Goal: Navigation & Orientation: Find specific page/section

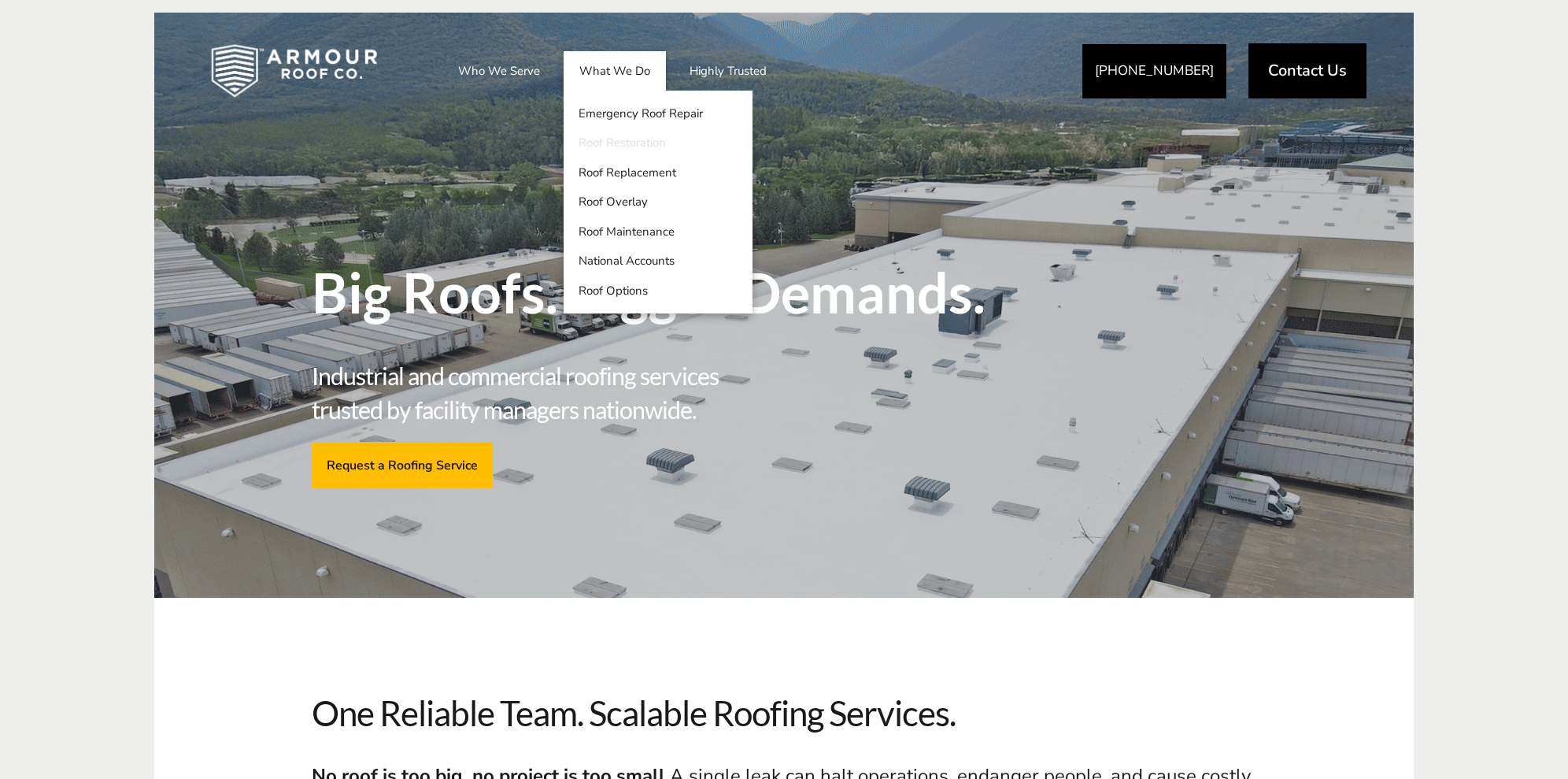
click at [662, 143] on link "Roof Restoration" at bounding box center [658, 143] width 189 height 30
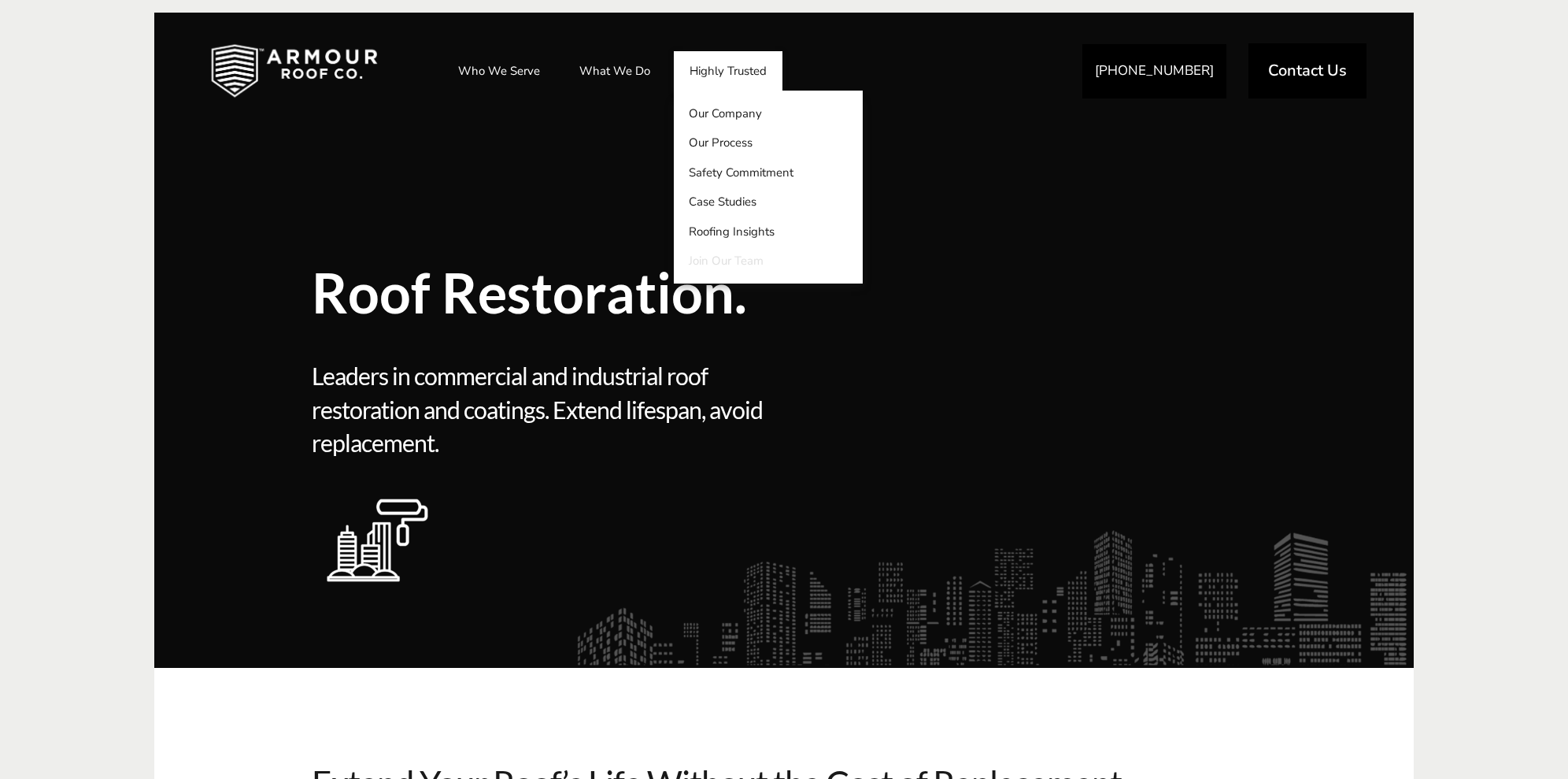
click at [726, 259] on link "Join Our Team" at bounding box center [768, 261] width 189 height 30
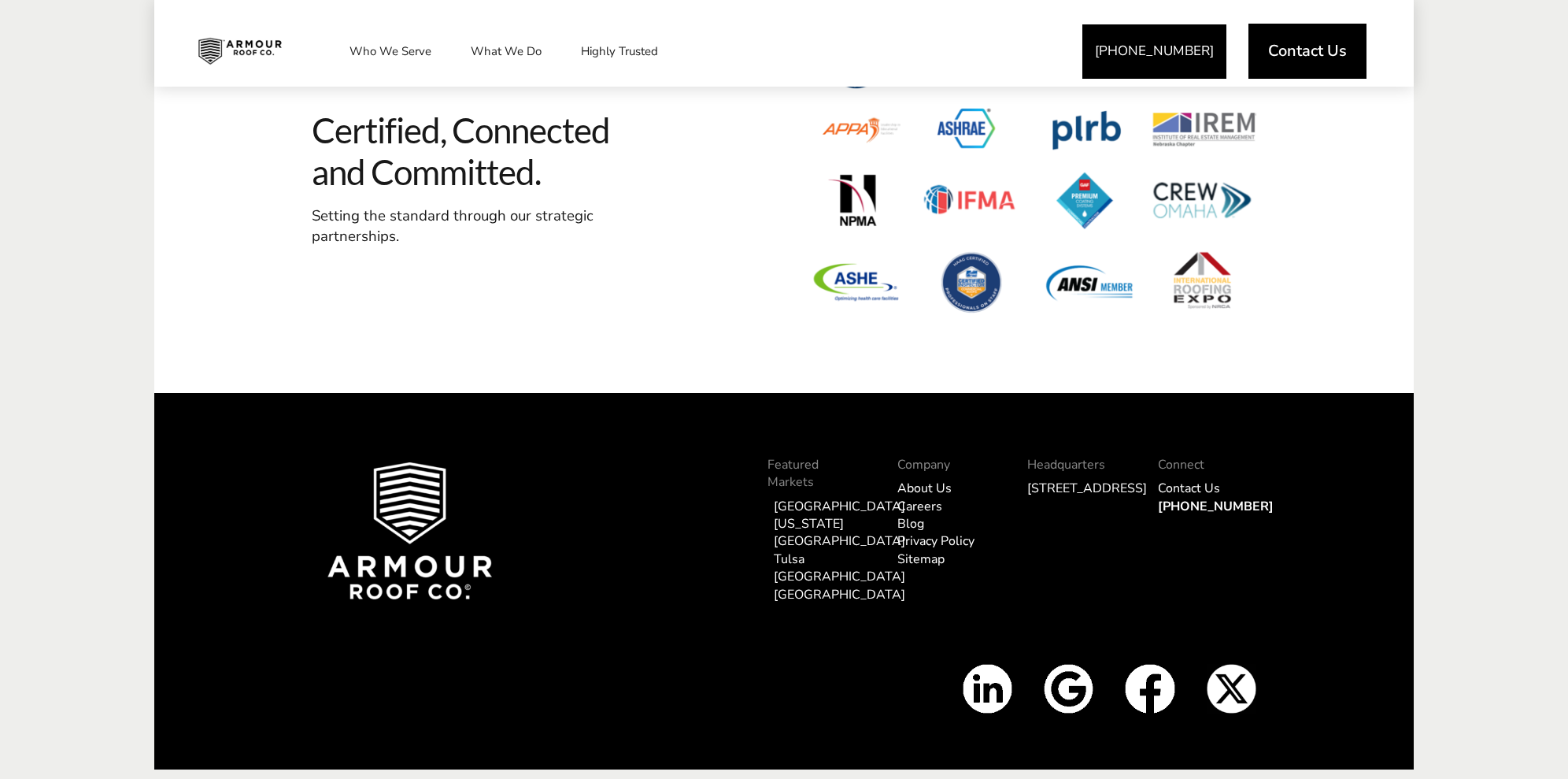
scroll to position [2315, 0]
